Goal: Navigation & Orientation: Understand site structure

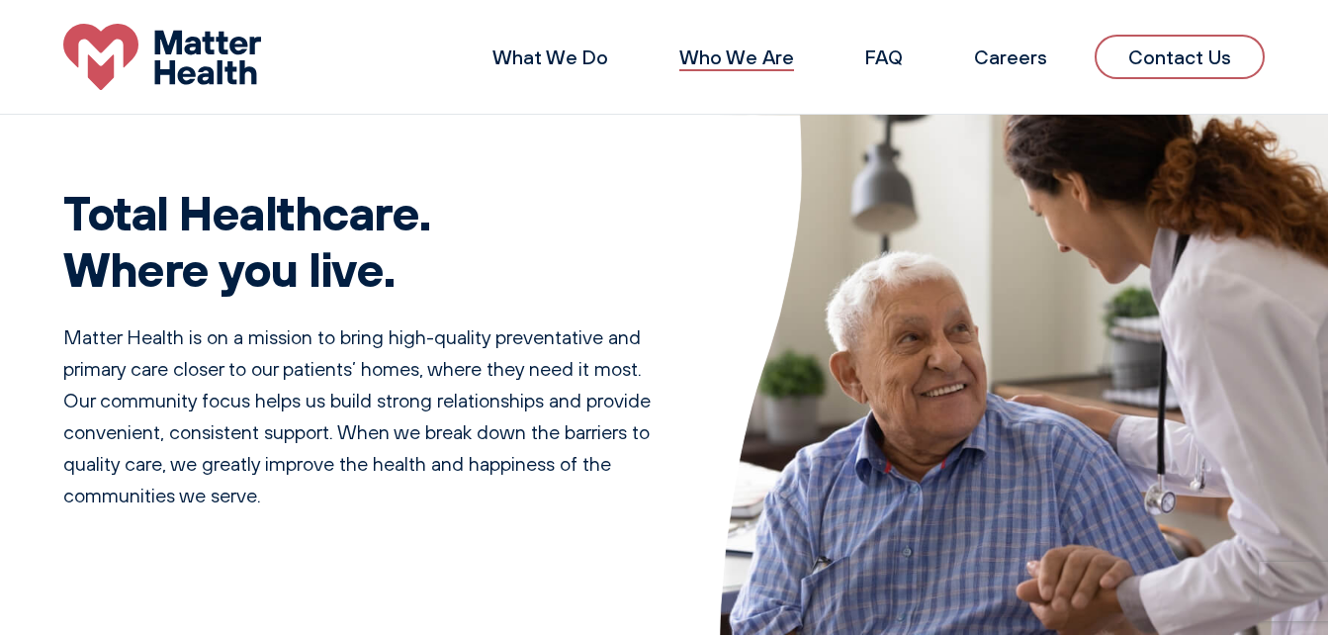
click at [750, 60] on link "Who We Are" at bounding box center [736, 57] width 115 height 25
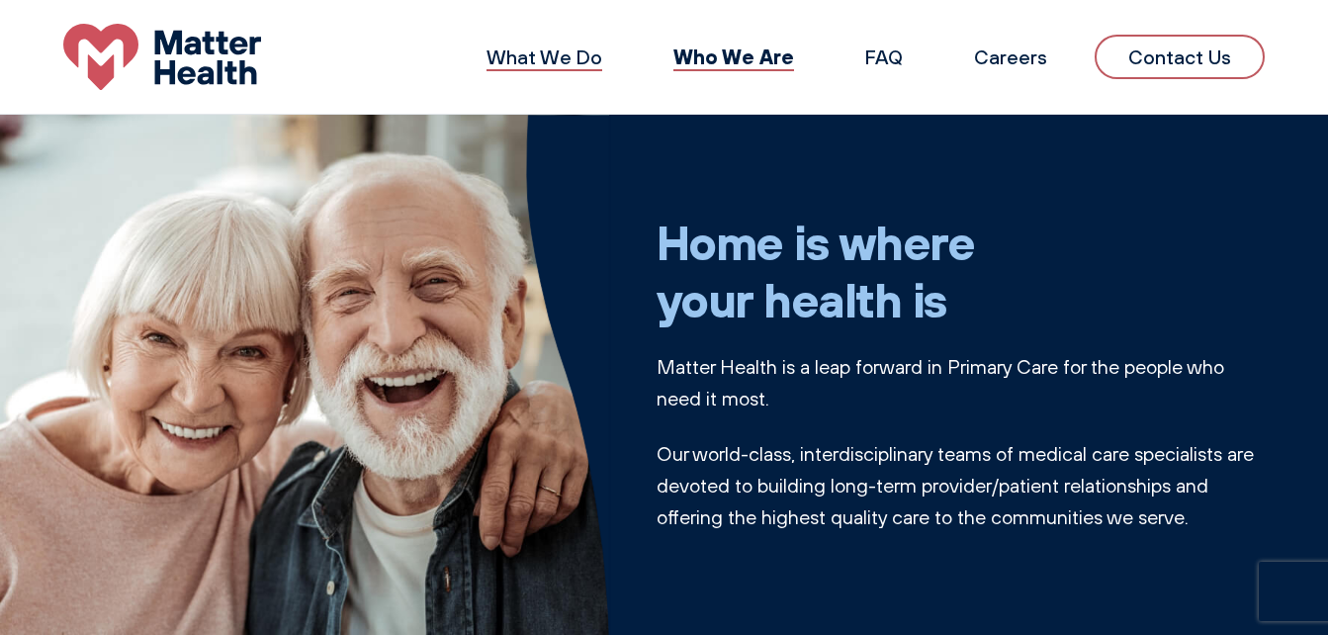
click at [596, 53] on link "What We Do" at bounding box center [545, 57] width 116 height 25
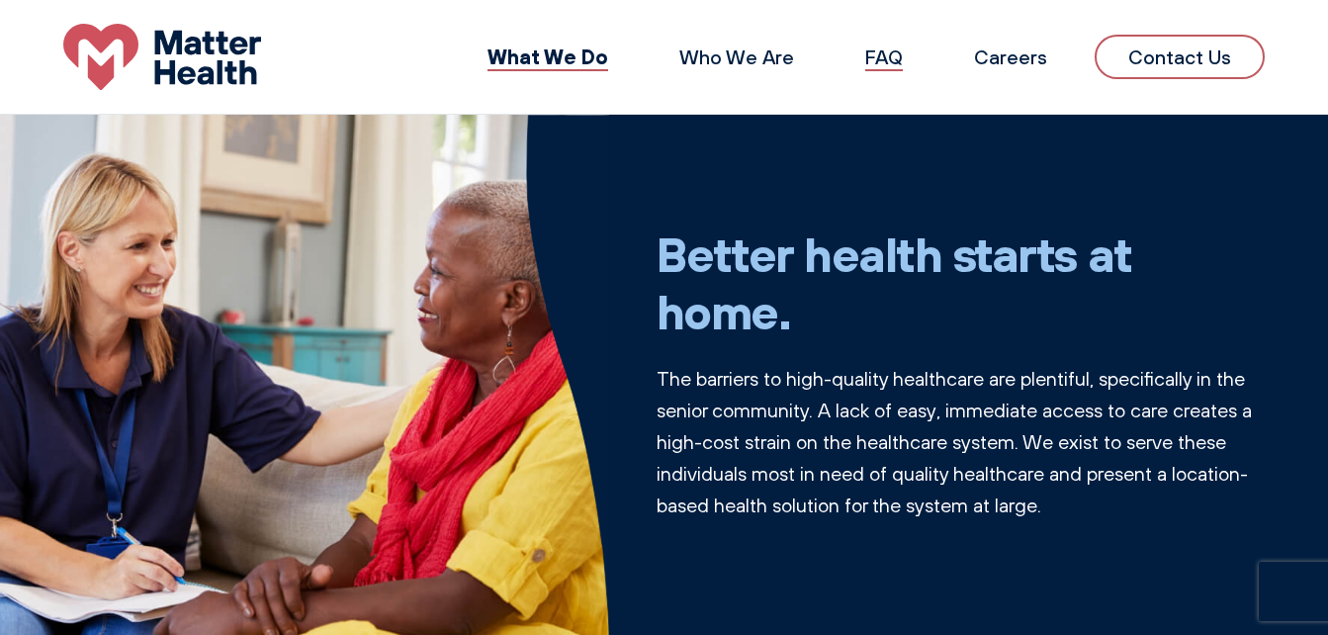
click at [884, 57] on link "FAQ" at bounding box center [884, 57] width 38 height 25
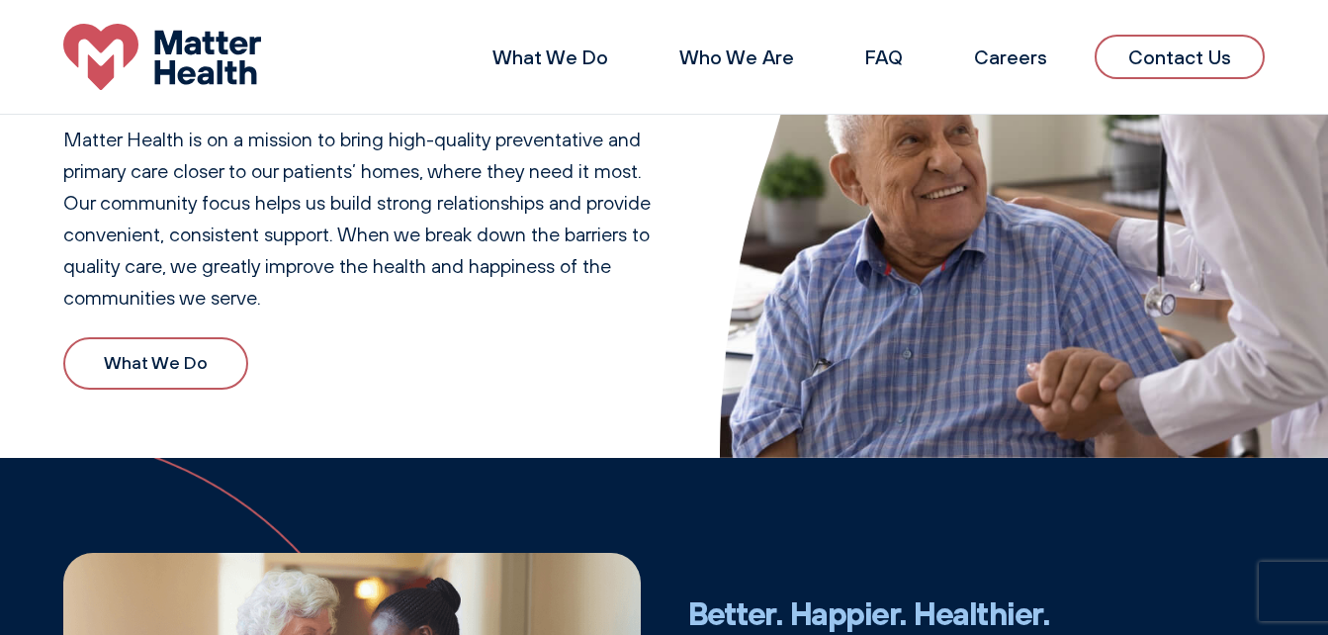
scroll to position [185, 0]
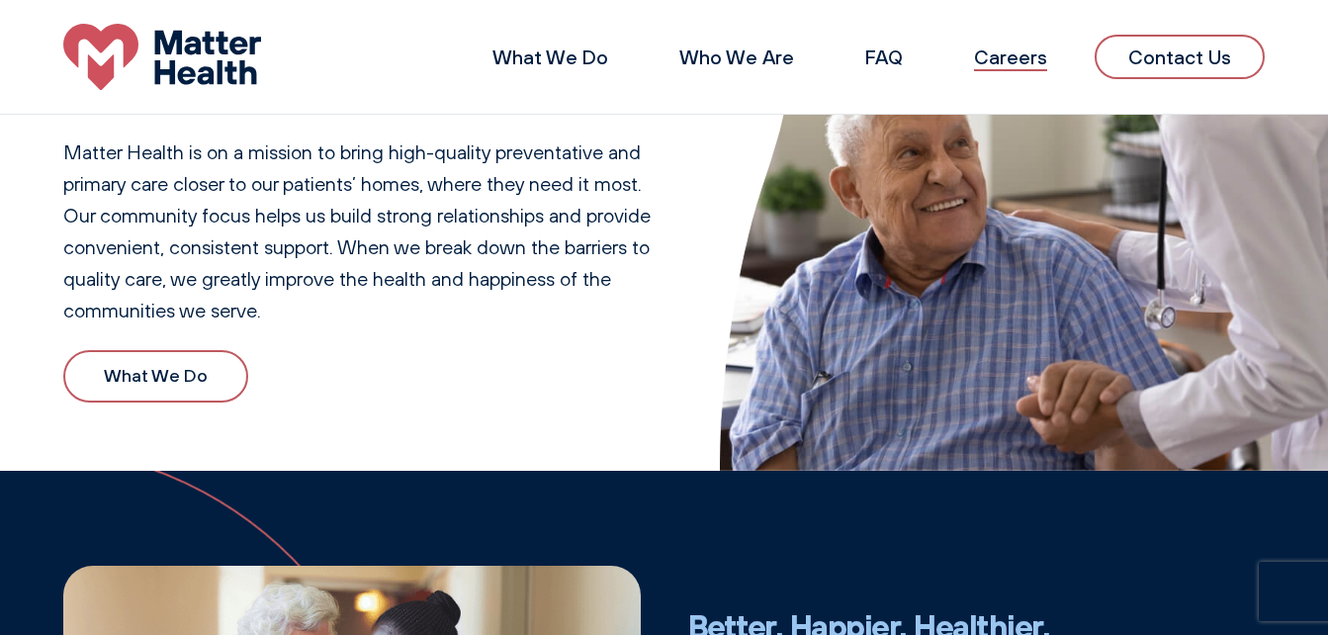
click at [1022, 65] on link "Careers" at bounding box center [1010, 57] width 73 height 25
